Goal: Check status: Check status

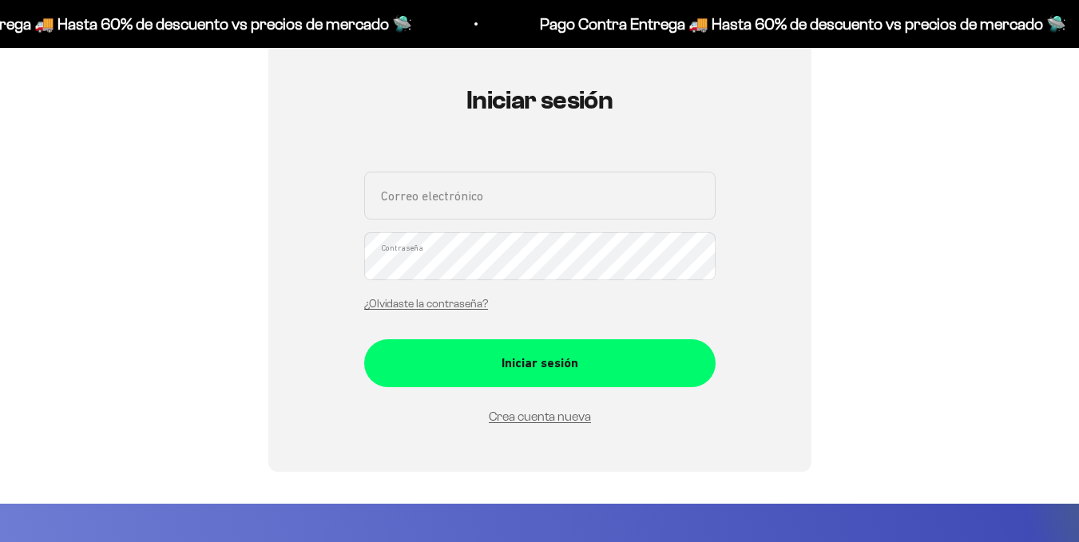
scroll to position [157, 0]
click at [639, 188] on input "Correo electrónico" at bounding box center [539, 196] width 351 height 48
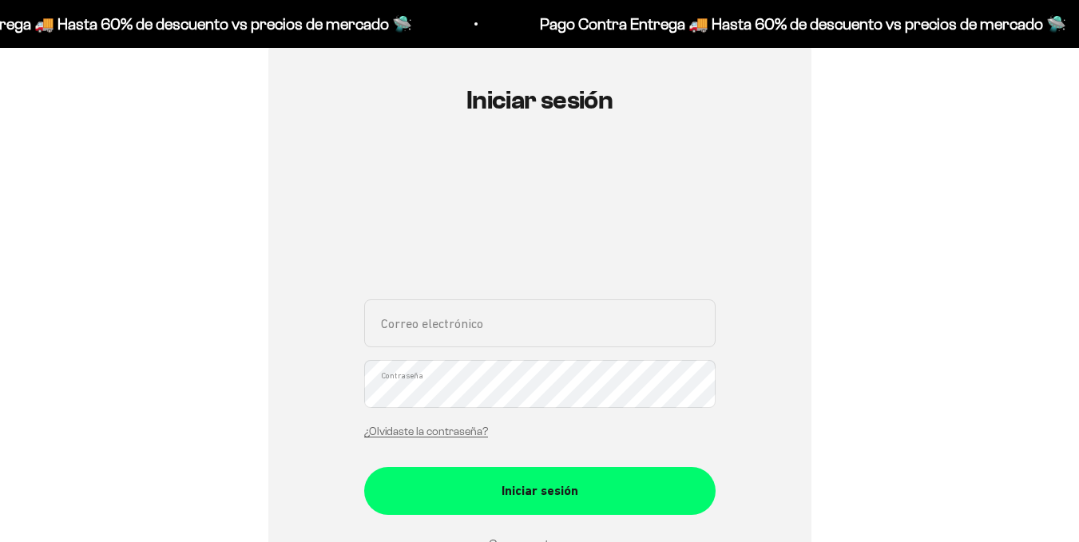
type input "[EMAIL_ADDRESS][DOMAIN_NAME]"
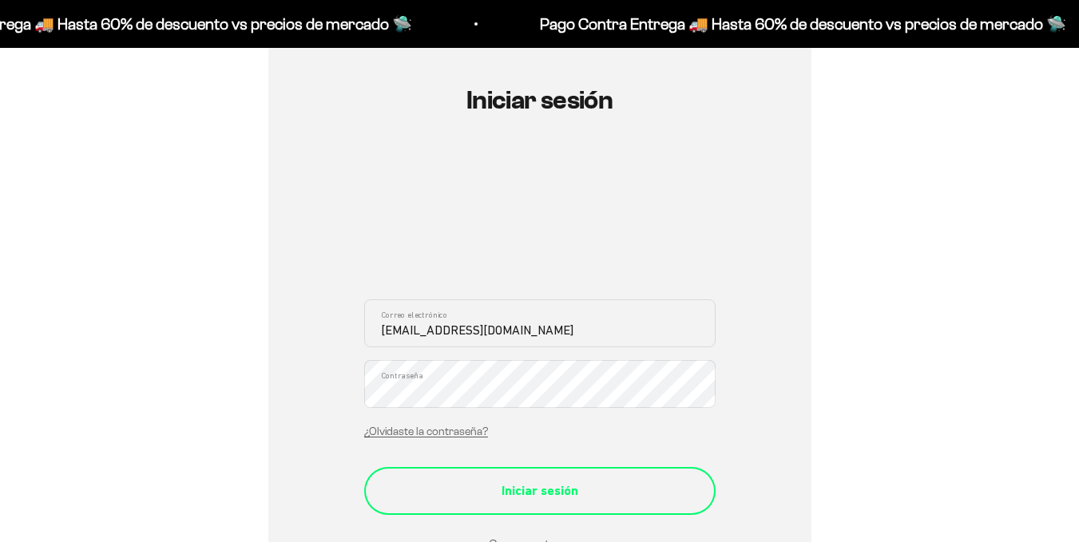
click at [515, 498] on form "canuto1125@gmail.com Correo electrónico Contraseña ¿Olvidaste la contraseña? In…" at bounding box center [539, 427] width 351 height 255
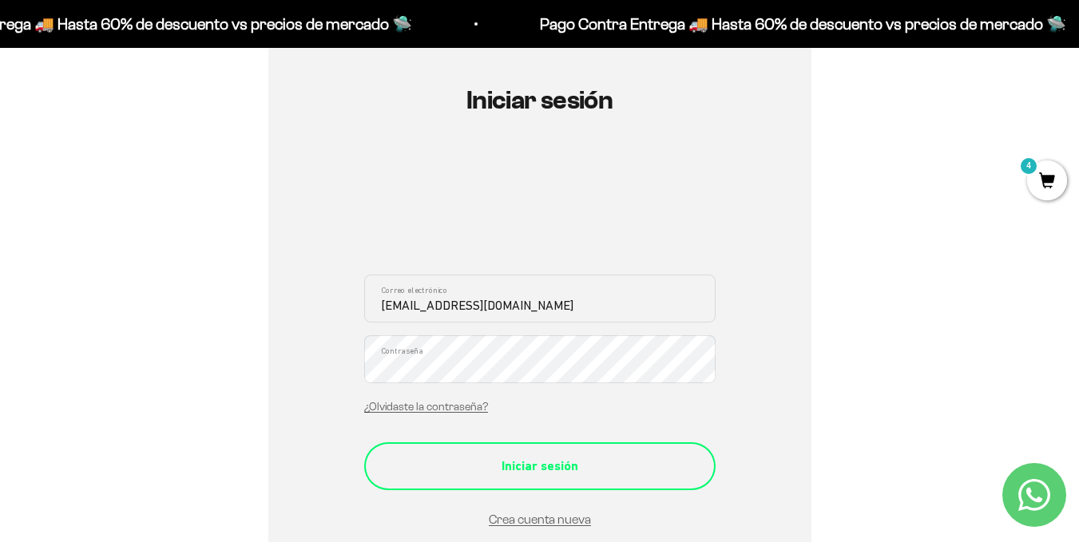
click at [475, 448] on button "Iniciar sesión" at bounding box center [539, 467] width 351 height 48
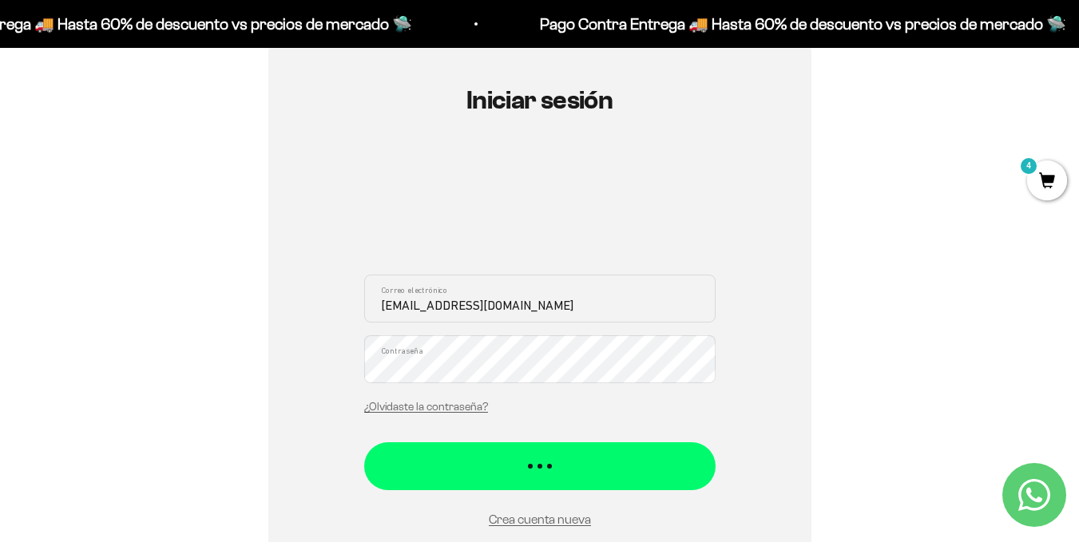
scroll to position [312, 0]
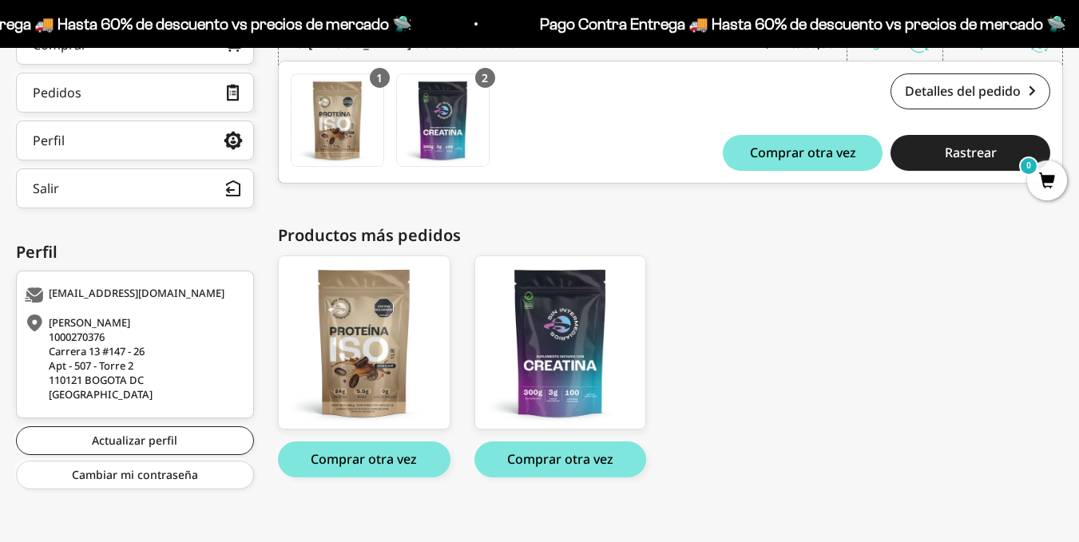
scroll to position [170, 0]
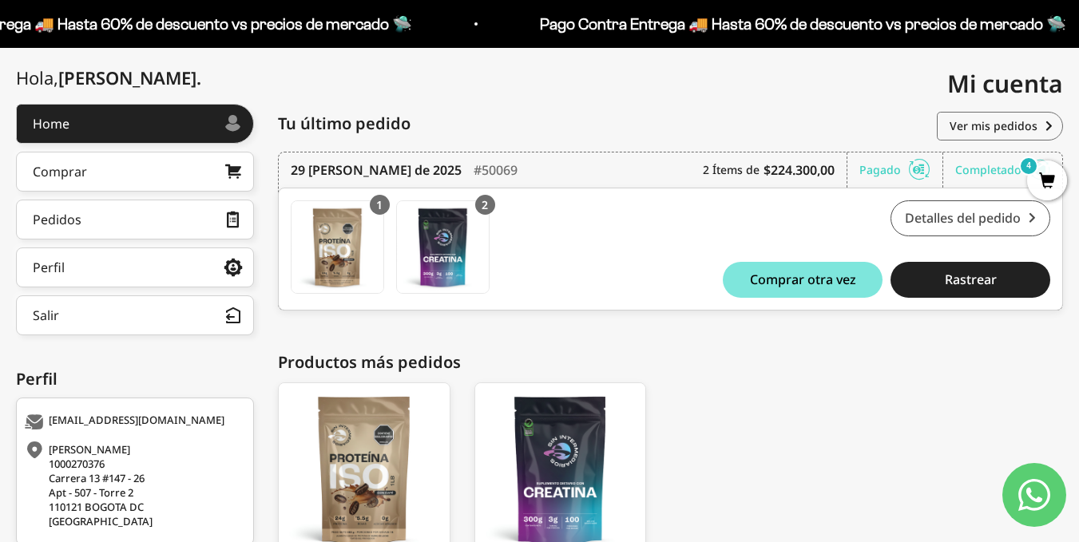
click at [930, 229] on link "Detalles del pedido" at bounding box center [971, 218] width 160 height 36
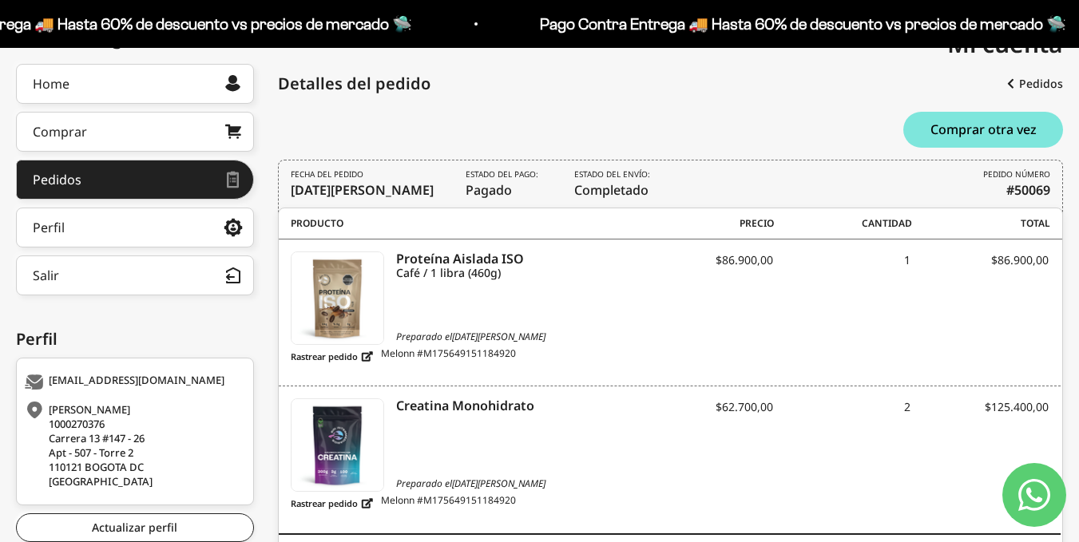
scroll to position [180, 0]
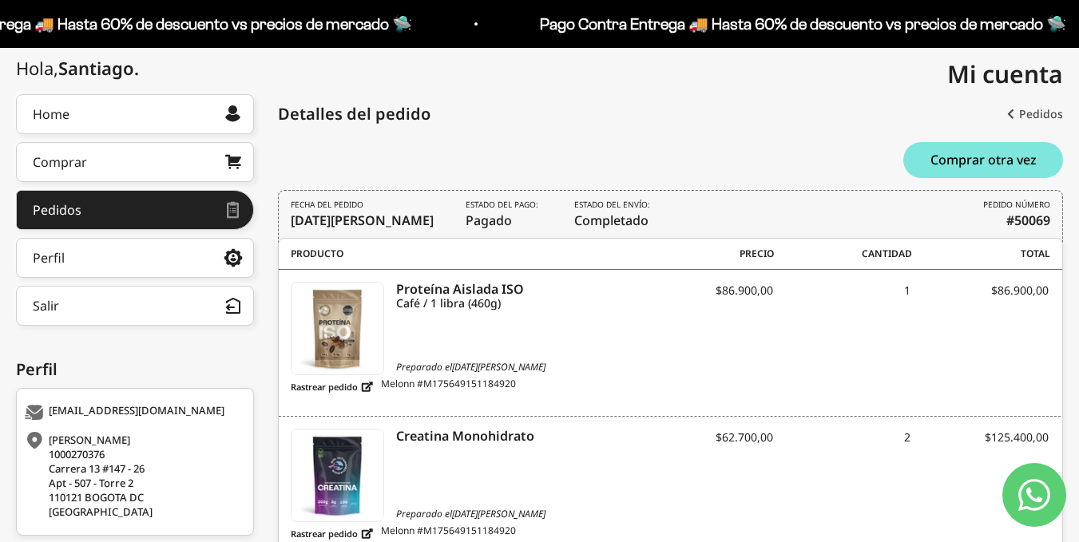
click at [1033, 112] on link "Pedidos" at bounding box center [1035, 114] width 56 height 29
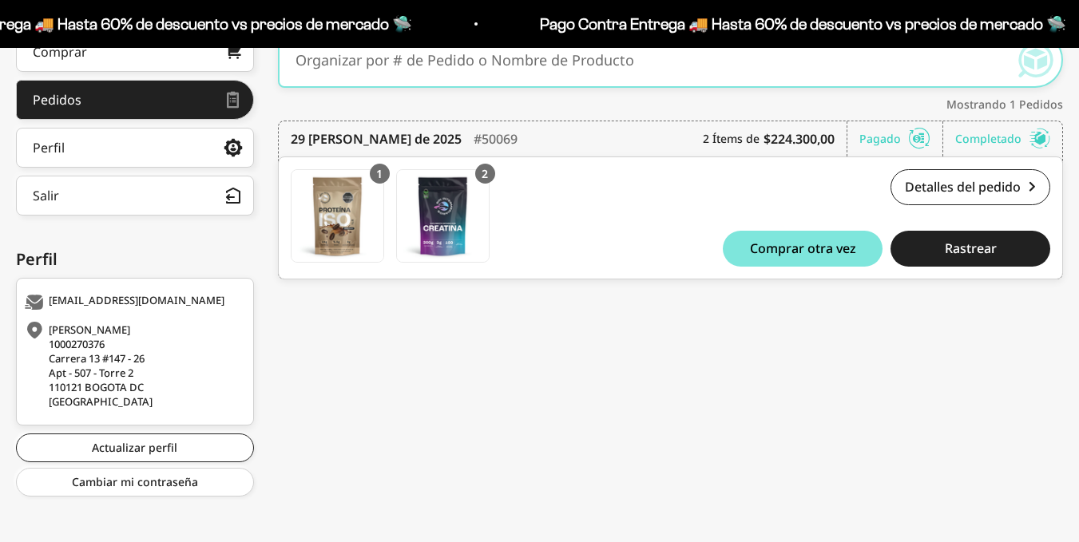
scroll to position [291, 0]
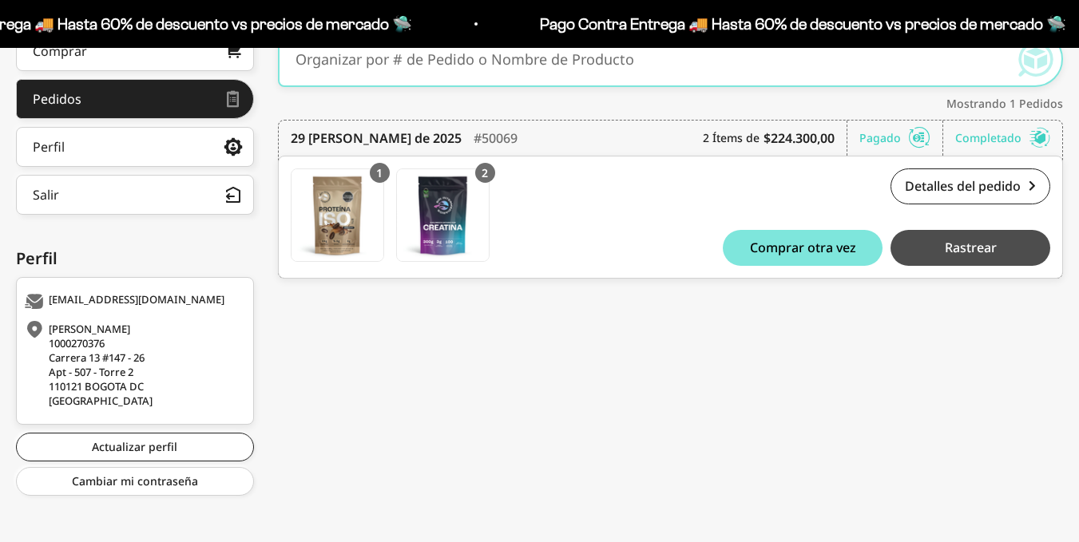
click at [932, 259] on button "Rastrear" at bounding box center [971, 248] width 160 height 36
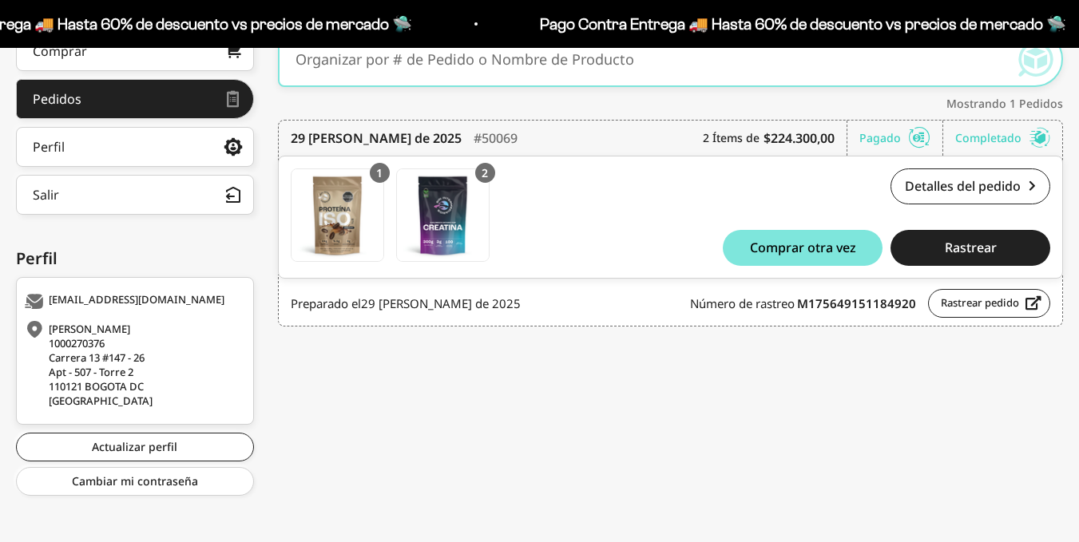
click at [902, 309] on strong "M175649151184920" at bounding box center [856, 304] width 119 height 16
copy strong "M175649151184920"
click at [1002, 308] on link "Rastrear pedido" at bounding box center [989, 303] width 122 height 29
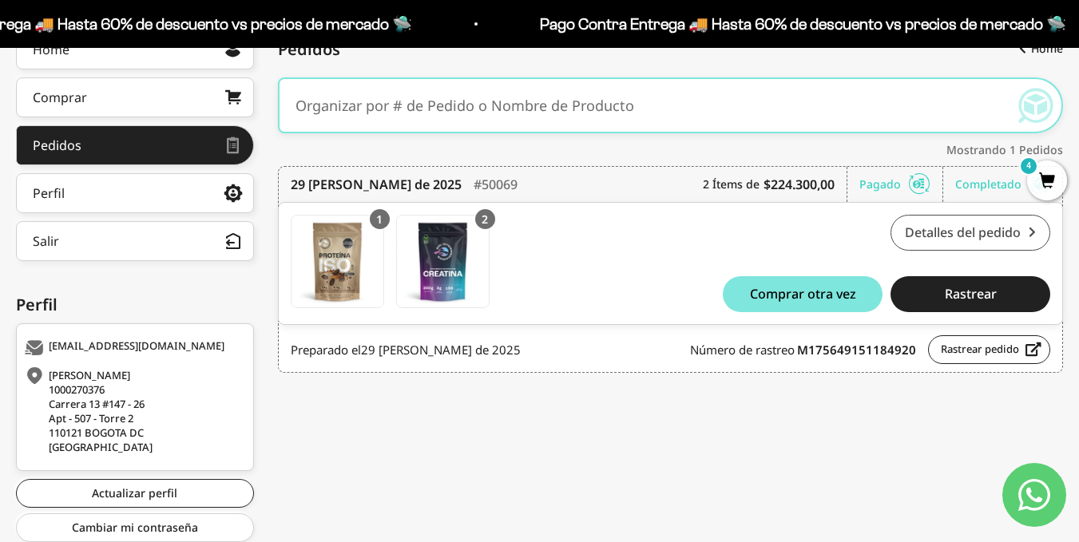
click at [963, 239] on link "Detalles del pedido" at bounding box center [971, 233] width 160 height 36
